Goal: Task Accomplishment & Management: Manage account settings

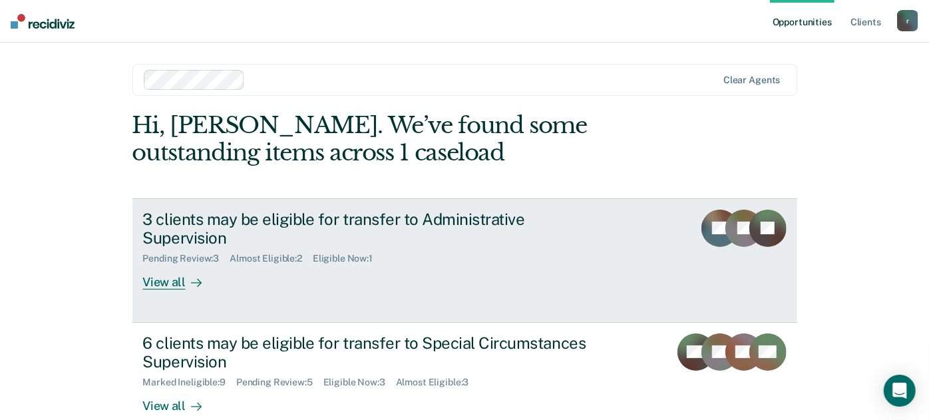
click at [347, 247] on div "3 clients may be eligible for transfer to Administrative Supervision Pending Re…" at bounding box center [392, 250] width 499 height 81
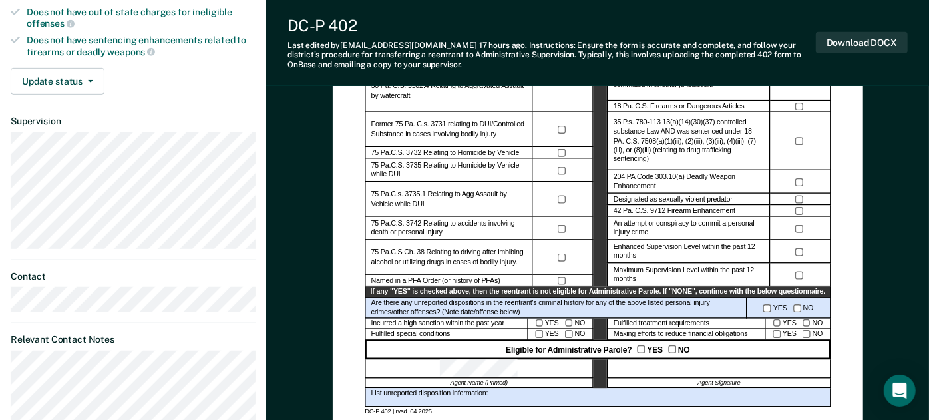
scroll to position [443, 0]
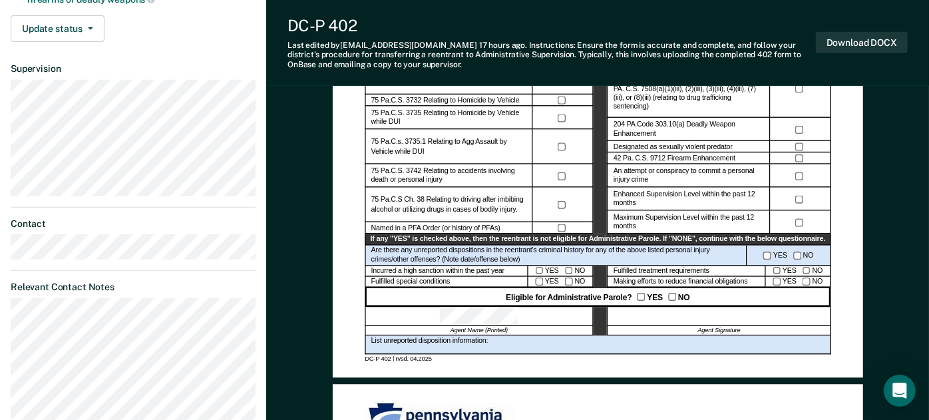
click at [705, 312] on div at bounding box center [719, 316] width 224 height 19
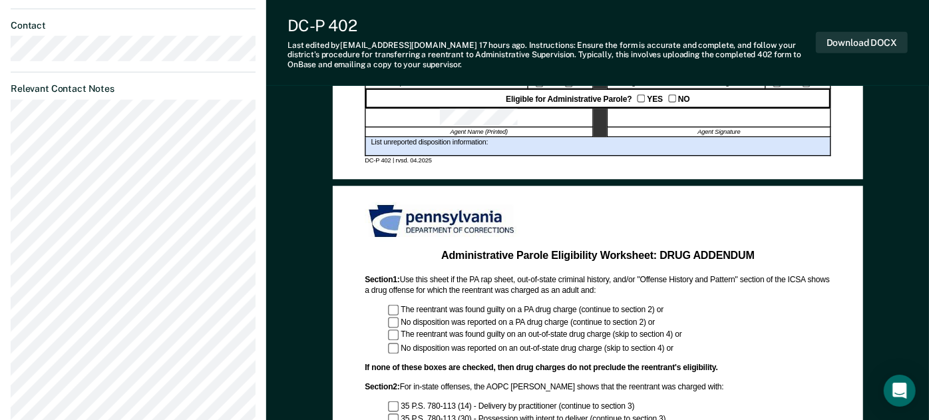
scroll to position [629, 0]
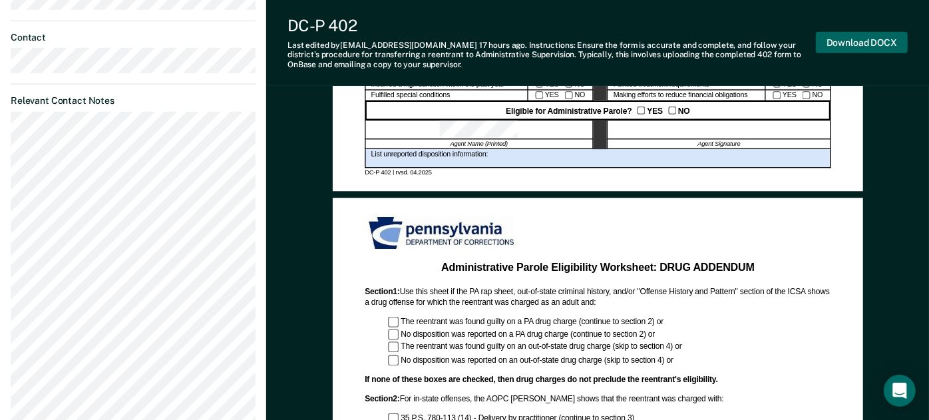
click at [851, 41] on button "Download DOCX" at bounding box center [862, 43] width 92 height 22
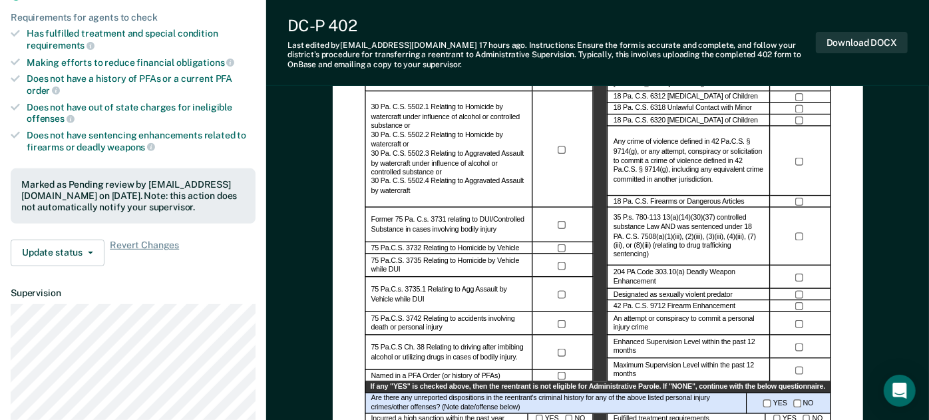
scroll to position [443, 0]
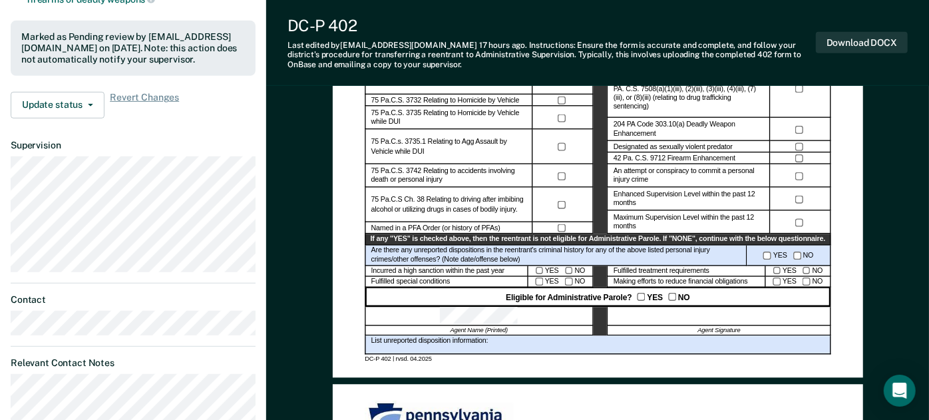
click at [917, 132] on div "Administrative Parole Eligibility Reentrant Name (Last, First) Parole No.: Date…" at bounding box center [597, 429] width 663 height 1540
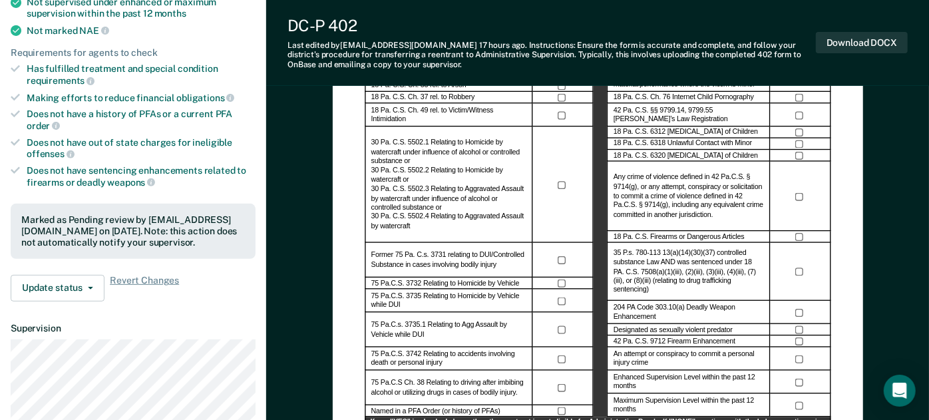
scroll to position [186, 0]
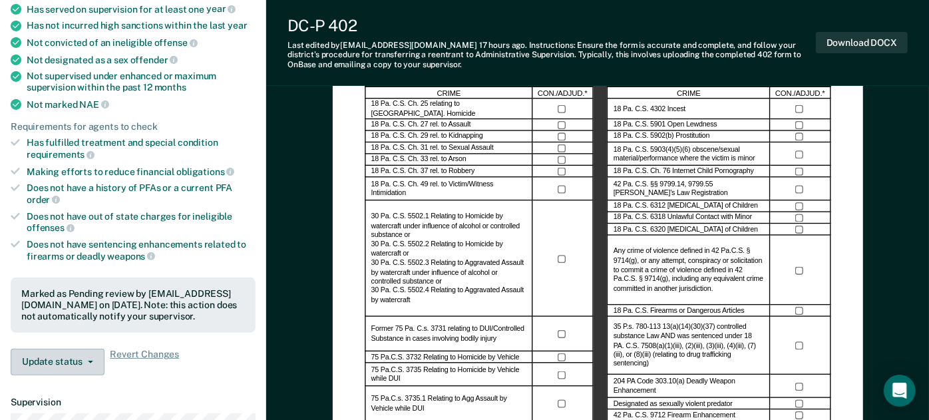
click at [73, 369] on button "Update status" at bounding box center [58, 362] width 94 height 27
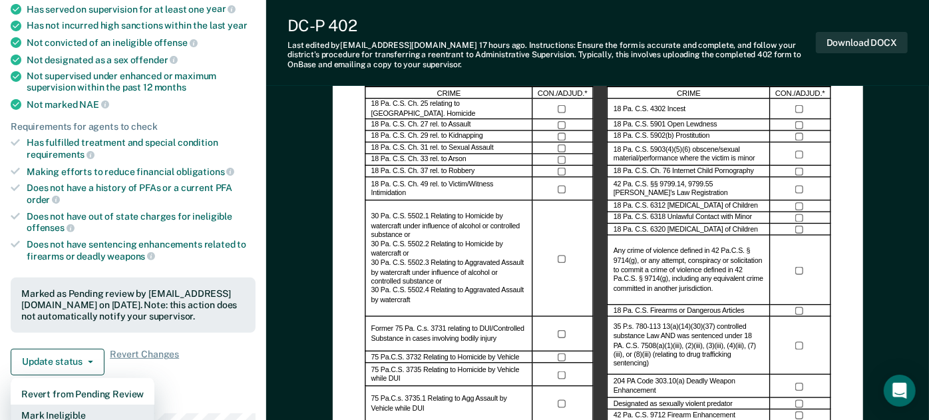
scroll to position [188, 0]
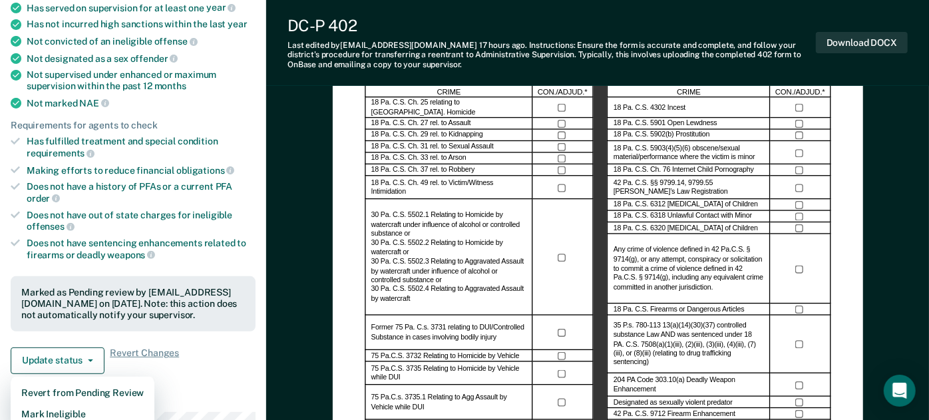
click at [202, 395] on dt "Supervision" at bounding box center [133, 400] width 245 height 11
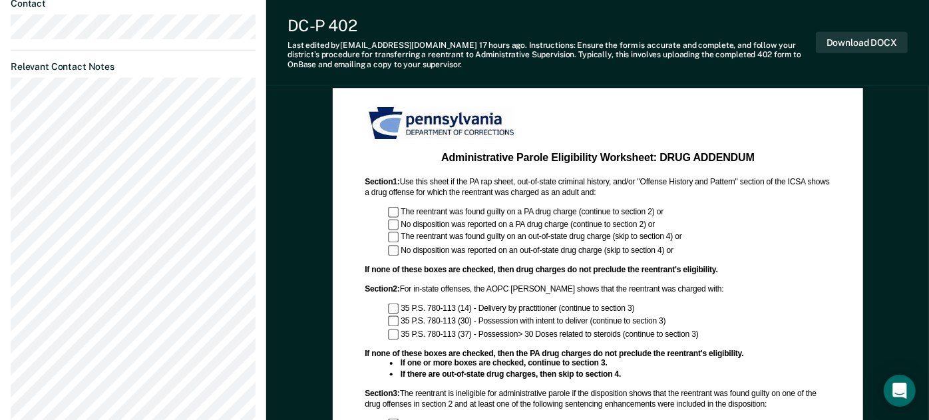
scroll to position [443, 0]
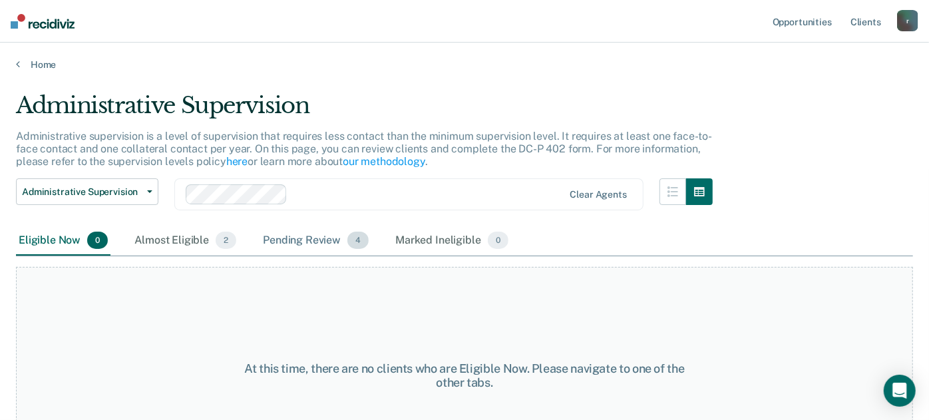
click at [273, 241] on div "Pending Review 4" at bounding box center [315, 240] width 111 height 29
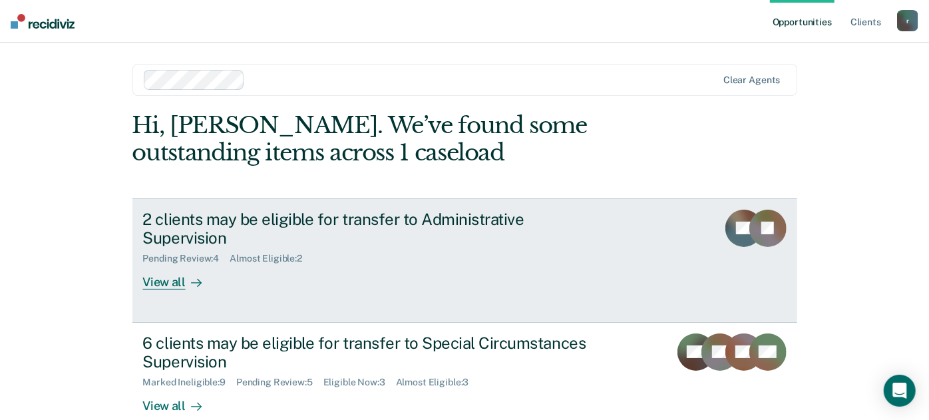
click at [297, 253] on div "Almost Eligible : 2" at bounding box center [271, 258] width 83 height 11
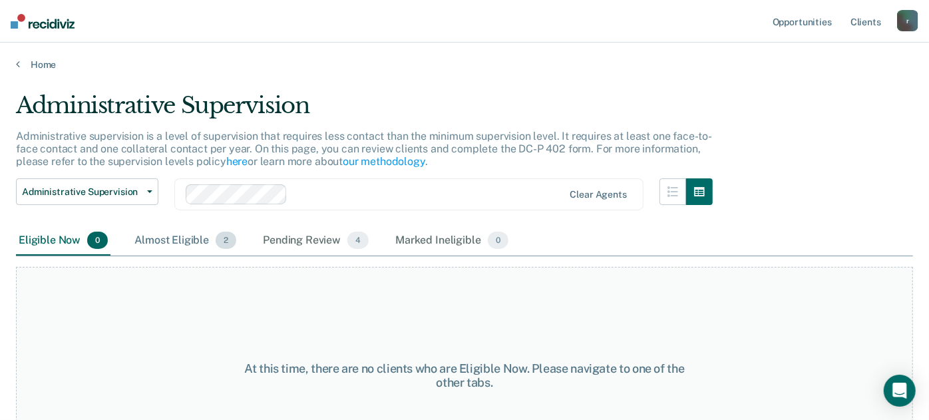
click at [186, 241] on div "Almost Eligible 2" at bounding box center [185, 240] width 107 height 29
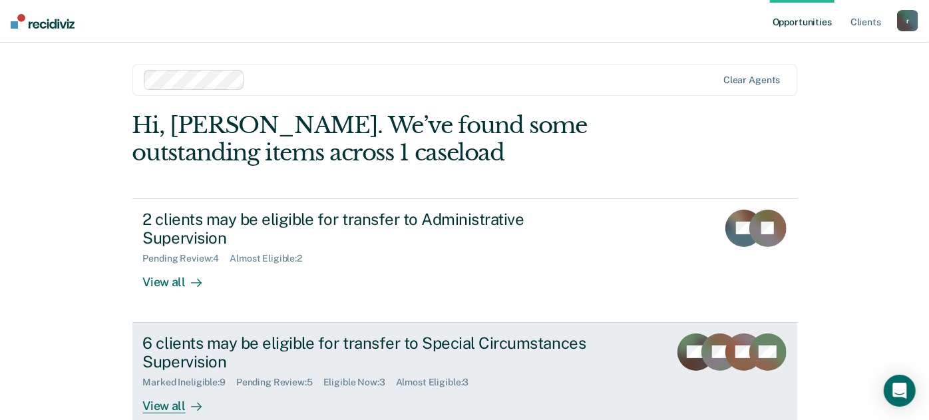
click at [202, 333] on div "6 clients may be eligible for transfer to Special Circumstances Supervision" at bounding box center [376, 352] width 467 height 39
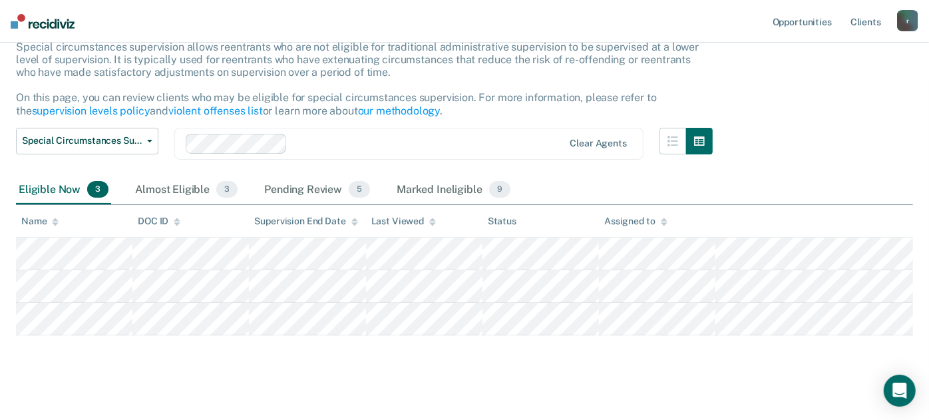
scroll to position [99, 0]
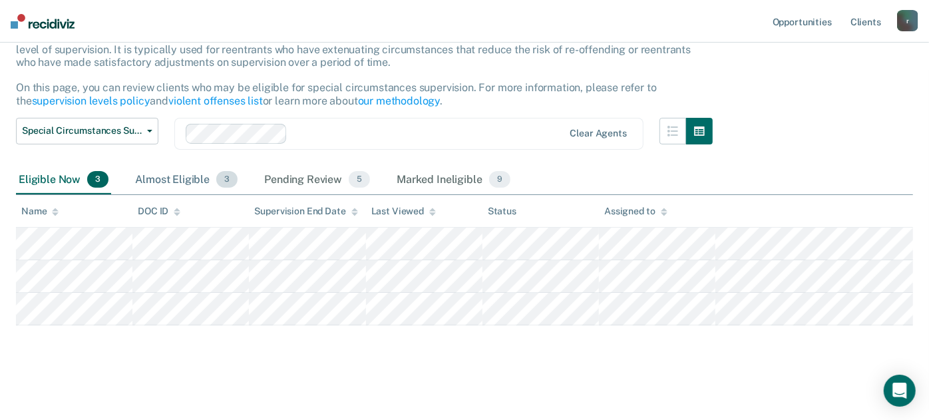
click at [182, 176] on div "Almost Eligible 3" at bounding box center [186, 180] width 108 height 29
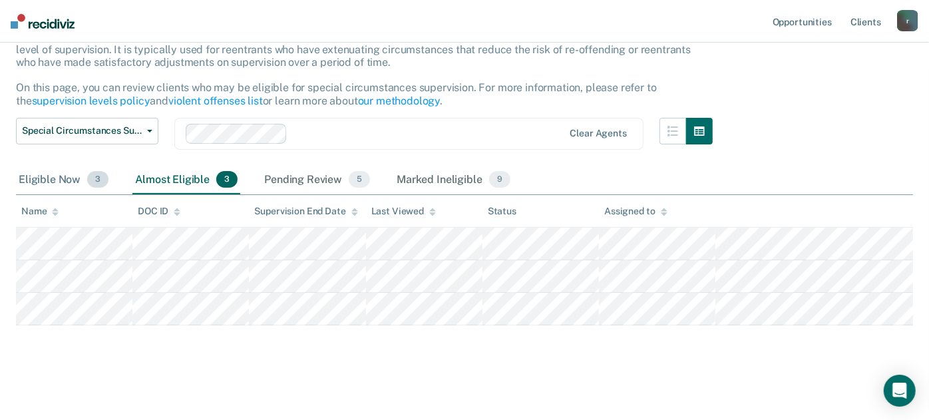
click at [67, 177] on div "Eligible Now 3" at bounding box center [63, 180] width 95 height 29
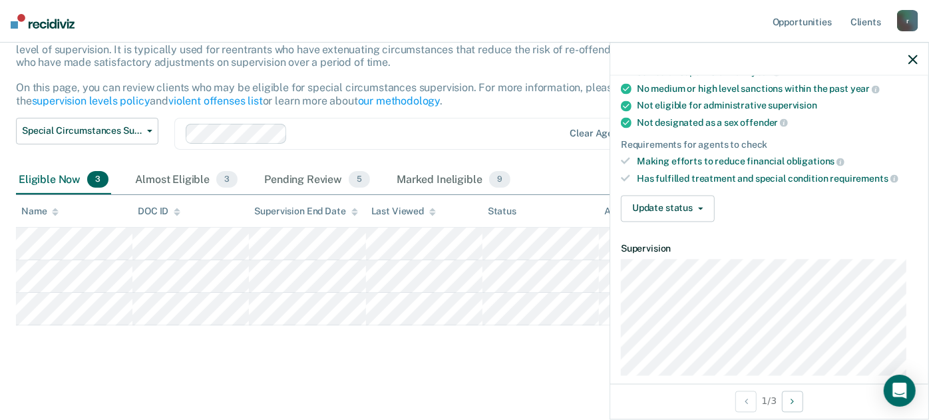
scroll to position [148, 0]
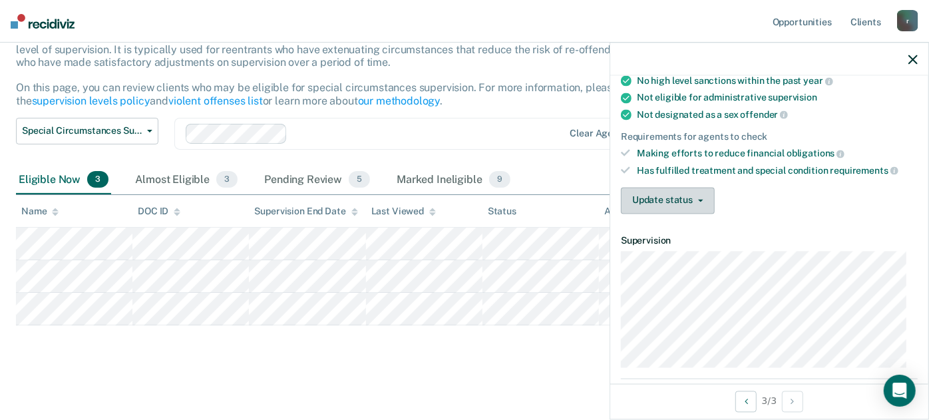
click at [673, 202] on button "Update status" at bounding box center [668, 200] width 94 height 27
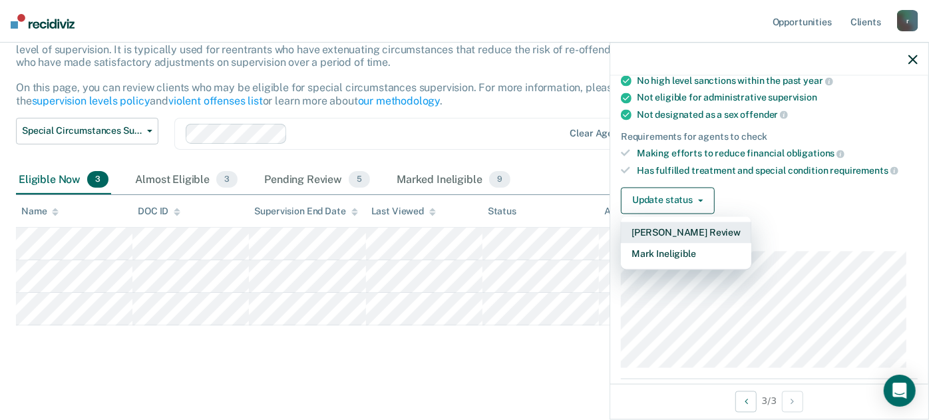
click at [663, 230] on button "[PERSON_NAME] Review" at bounding box center [686, 232] width 130 height 21
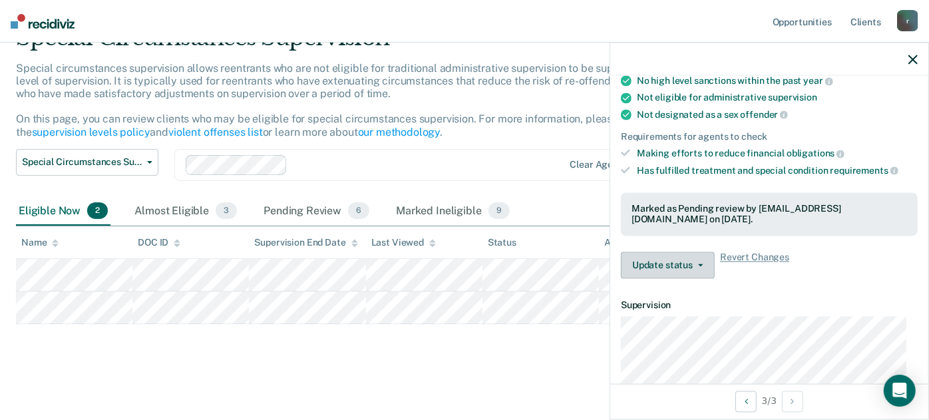
scroll to position [67, 0]
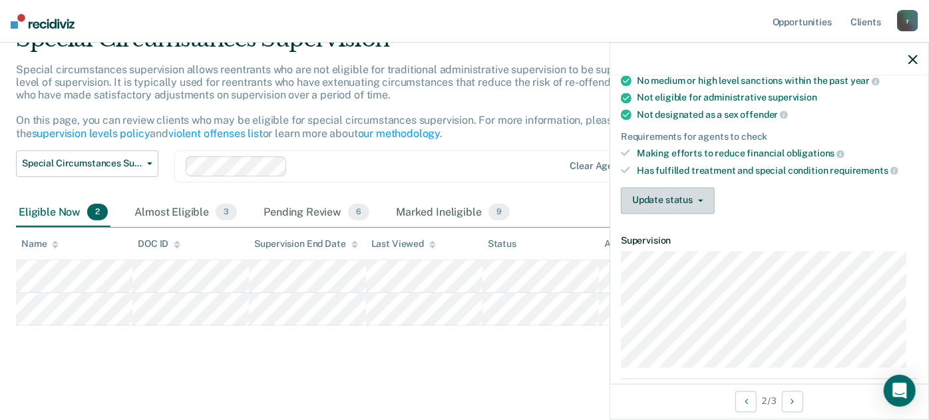
click at [670, 208] on button "Update status" at bounding box center [668, 200] width 94 height 27
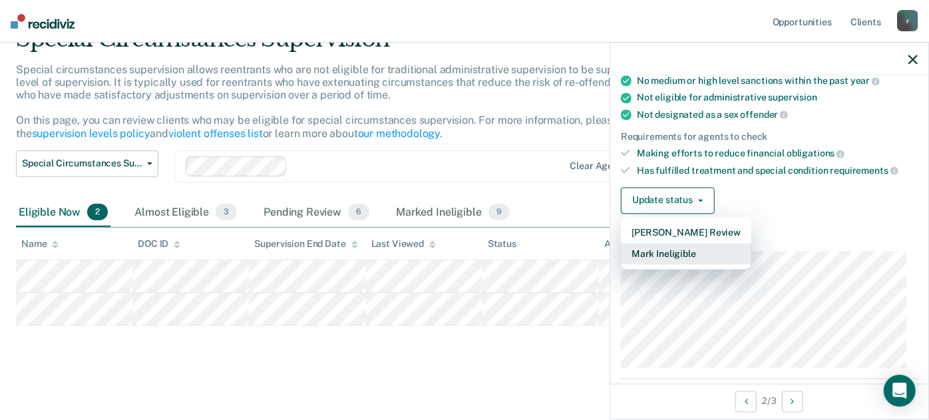
click at [665, 246] on button "Mark Ineligible" at bounding box center [686, 253] width 130 height 21
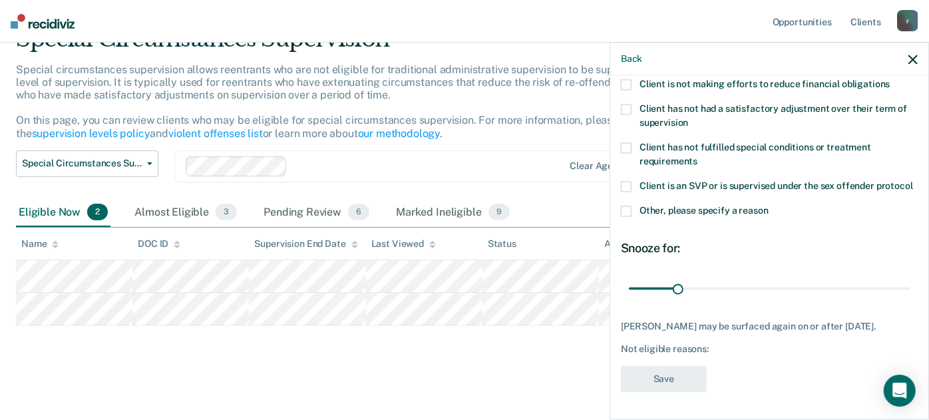
scroll to position [36, 0]
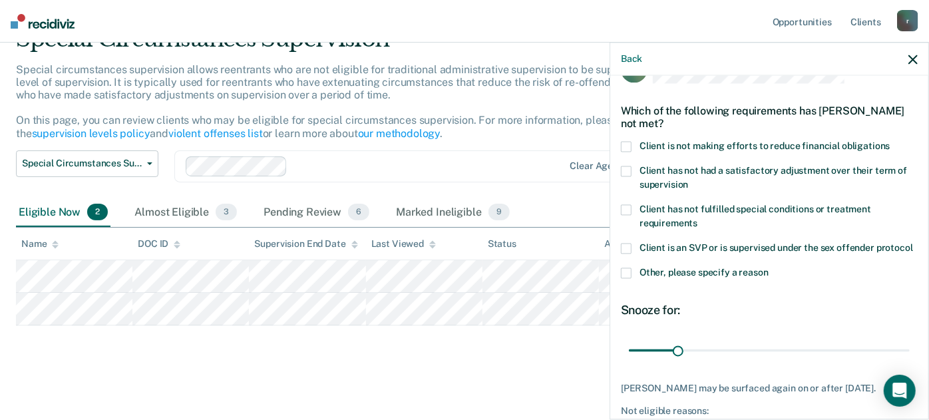
click at [625, 144] on span at bounding box center [626, 146] width 11 height 11
click at [890, 141] on input "Client is not making efforts to reduce financial obligations" at bounding box center [890, 141] width 0 height 0
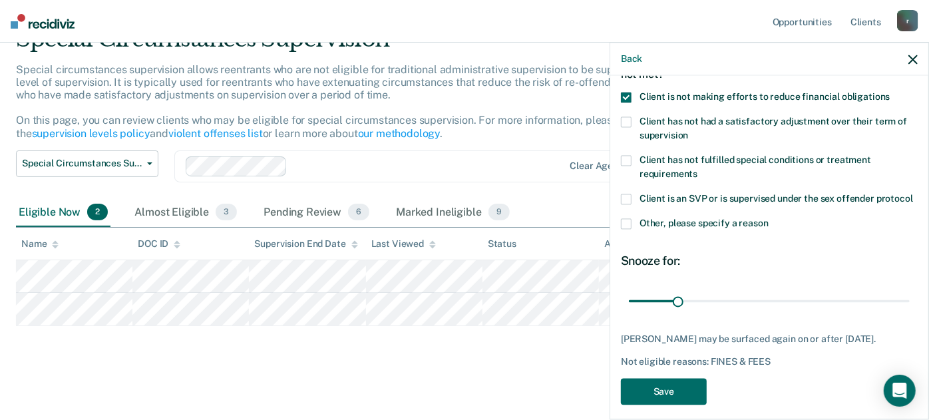
scroll to position [110, 0]
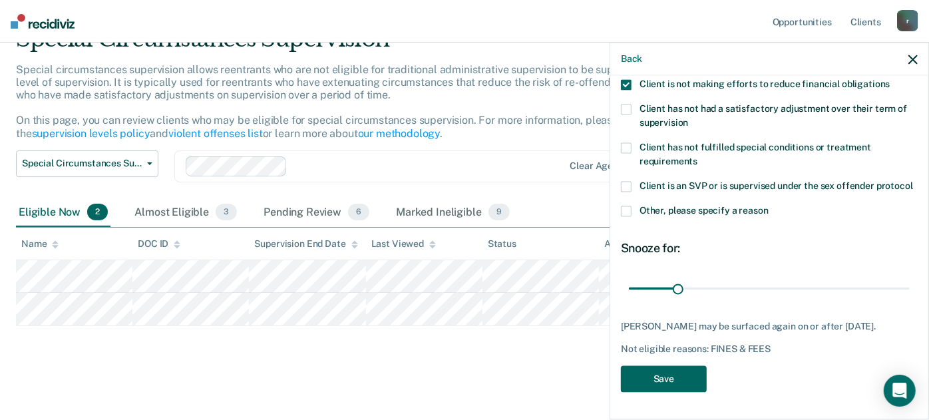
click at [663, 371] on button "Save" at bounding box center [664, 378] width 86 height 27
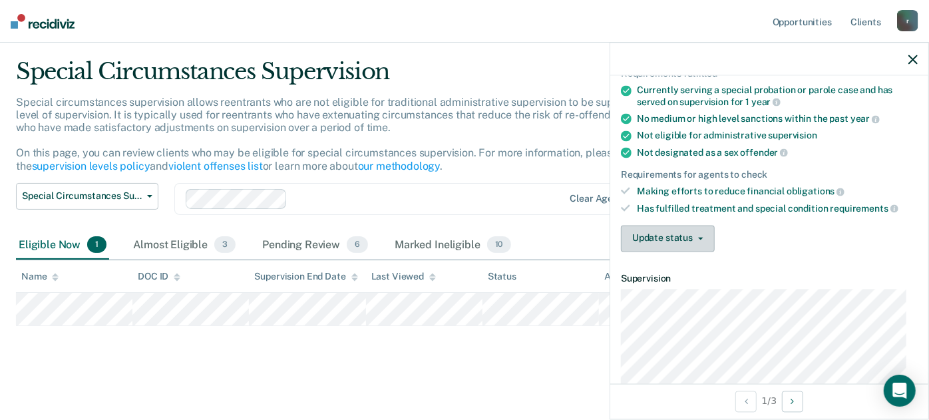
click at [668, 230] on button "Update status" at bounding box center [668, 238] width 94 height 27
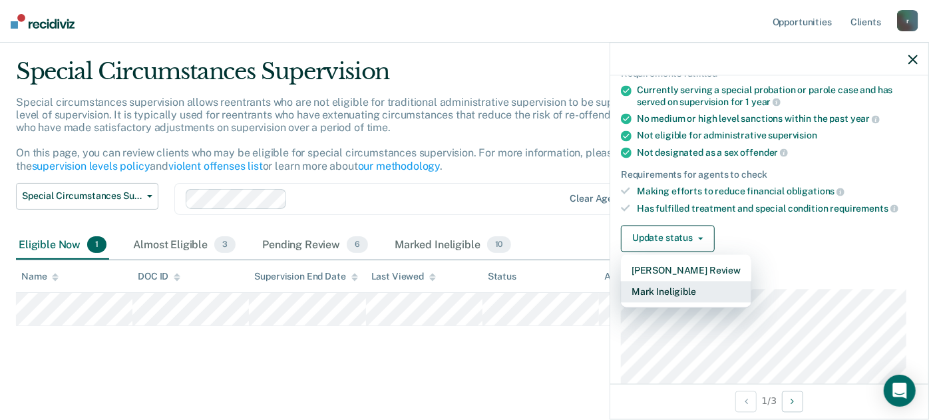
click at [661, 285] on button "Mark Ineligible" at bounding box center [686, 291] width 130 height 21
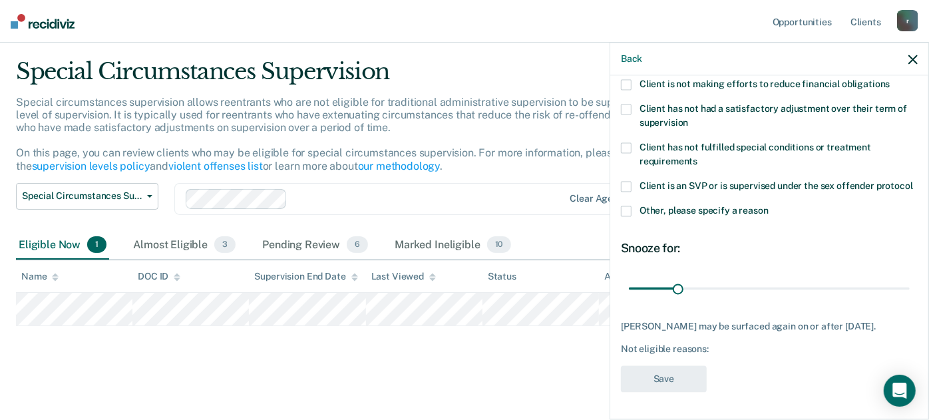
click at [629, 142] on span at bounding box center [626, 147] width 11 height 11
click at [697, 156] on input "Client has not fulfilled special conditions or treatment requirements" at bounding box center [697, 156] width 0 height 0
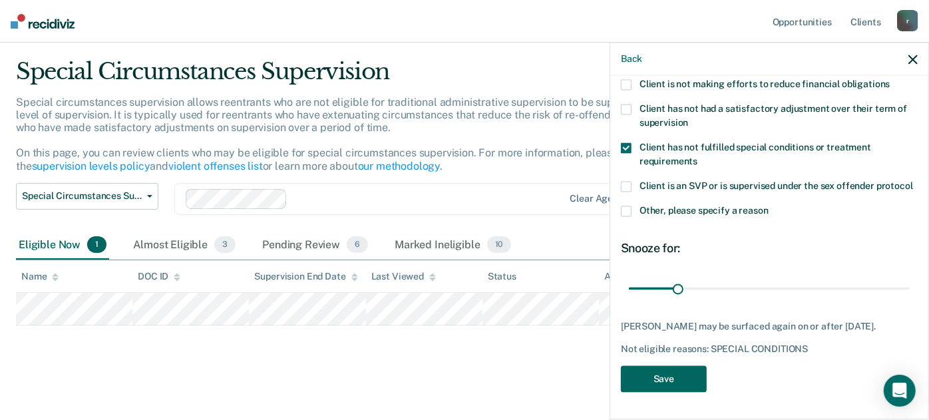
click at [654, 384] on button "Save" at bounding box center [664, 378] width 86 height 27
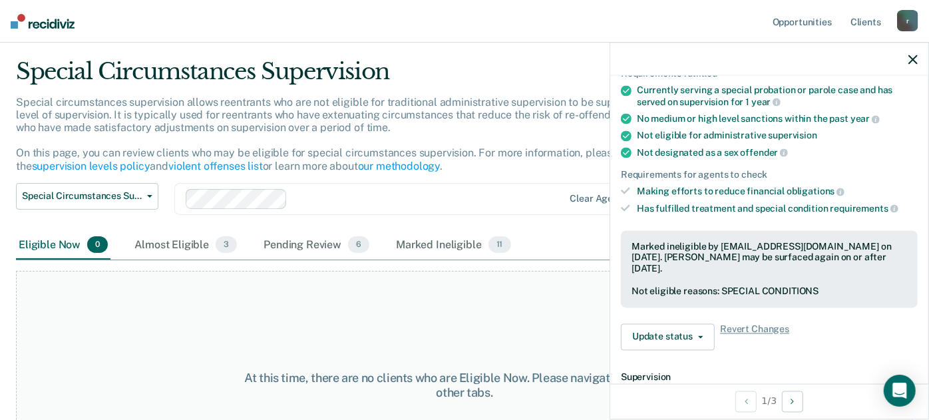
click at [915, 58] on icon "button" at bounding box center [912, 59] width 9 height 9
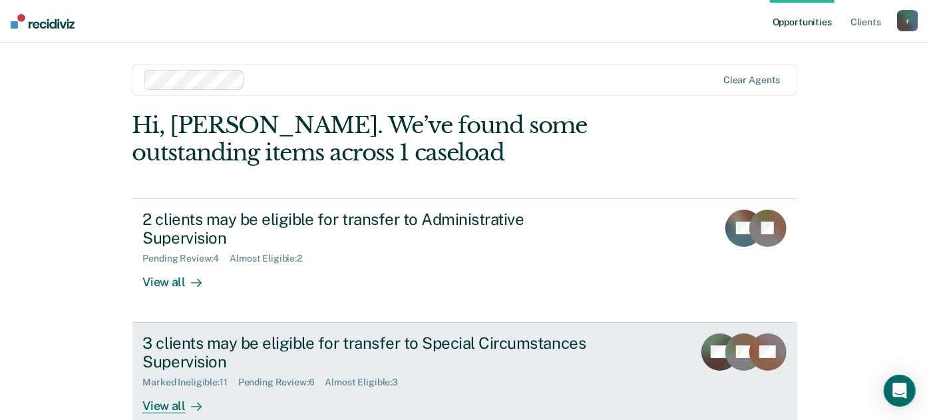
click at [210, 377] on div "Marked Ineligible : 11" at bounding box center [190, 382] width 95 height 11
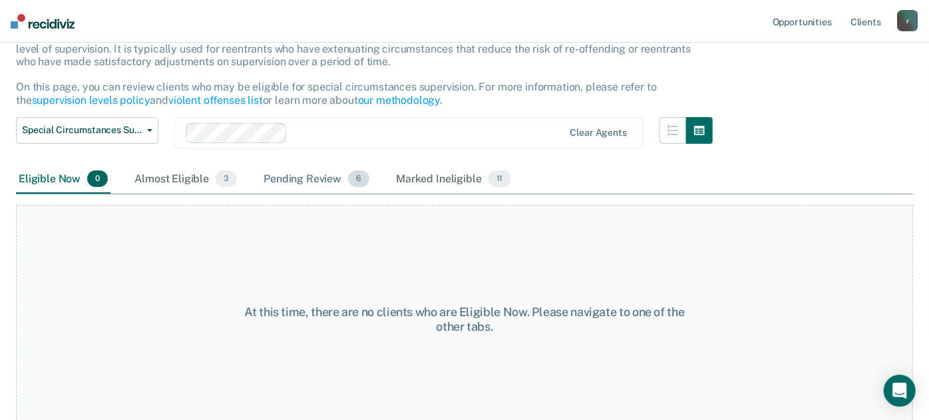
scroll to position [110, 0]
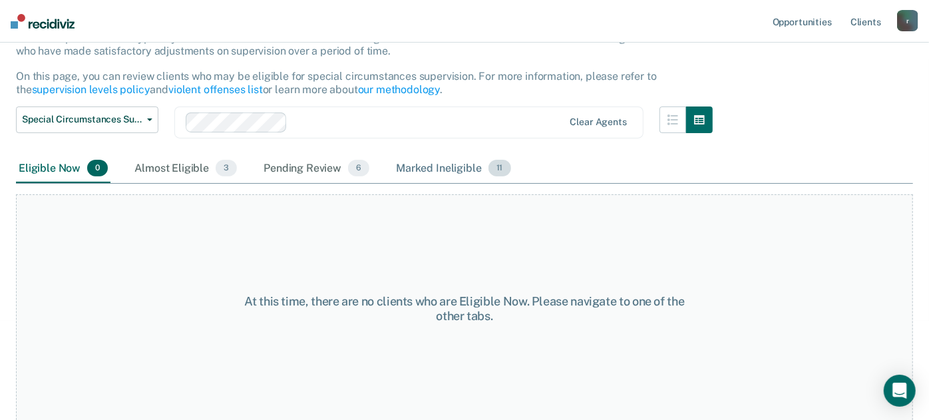
click at [418, 173] on div "Marked Ineligible 11" at bounding box center [453, 168] width 120 height 29
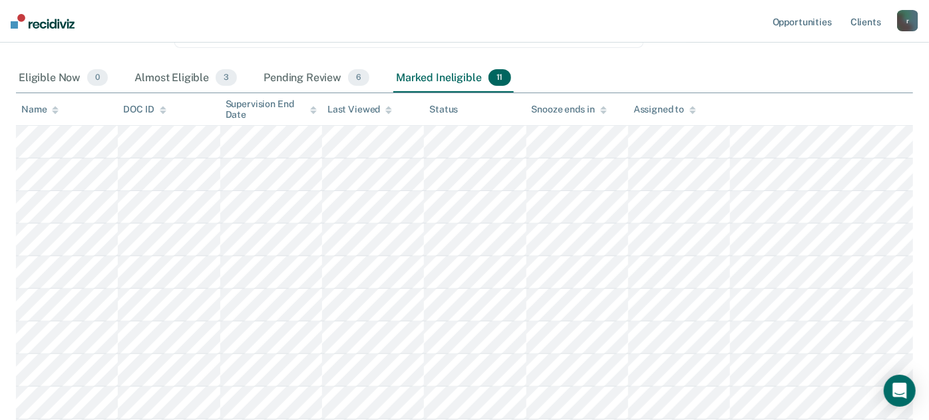
scroll to position [0, 0]
